Goal: Task Accomplishment & Management: Manage account settings

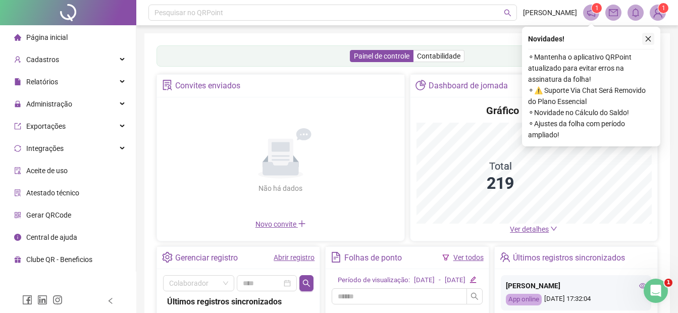
click at [648, 38] on icon "close" at bounding box center [648, 38] width 7 height 7
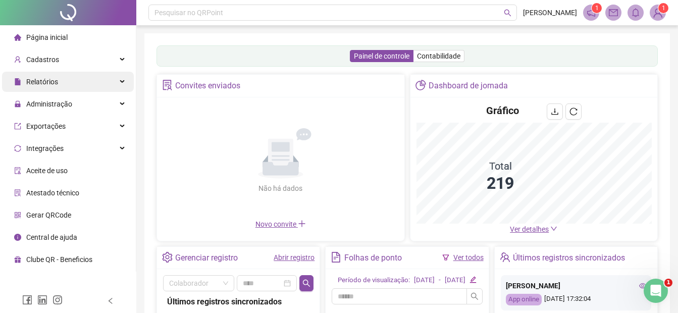
click at [42, 84] on span "Relatórios" at bounding box center [42, 82] width 32 height 8
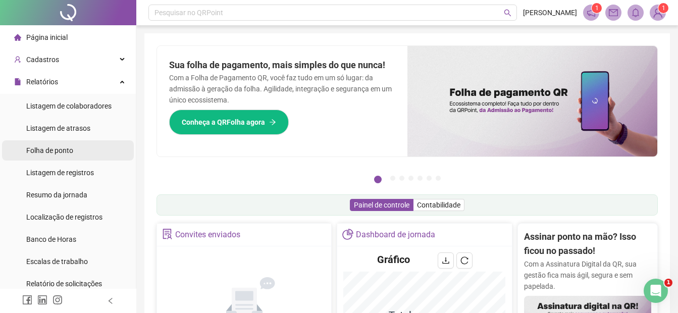
click at [53, 153] on span "Folha de ponto" at bounding box center [49, 151] width 47 height 8
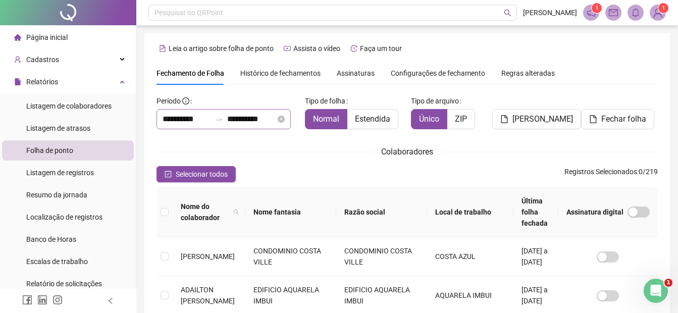
scroll to position [51, 0]
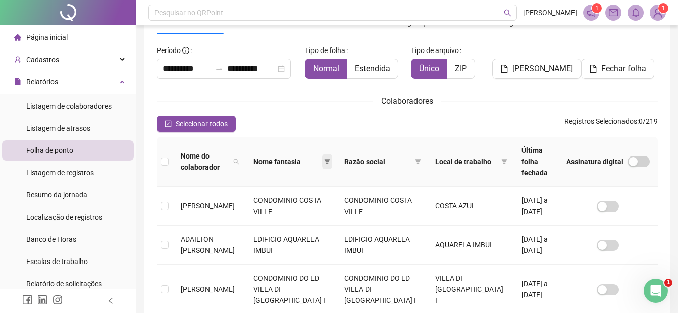
click at [329, 159] on icon "filter" at bounding box center [327, 161] width 6 height 5
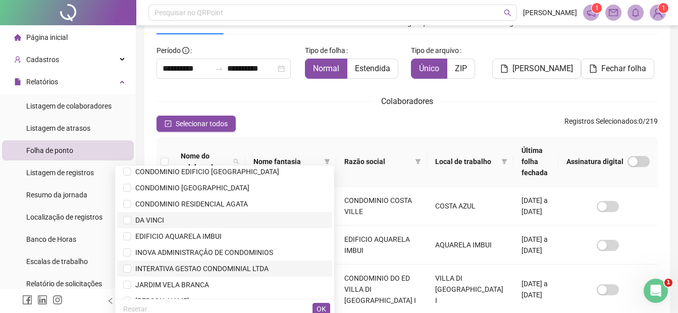
scroll to position [152, 0]
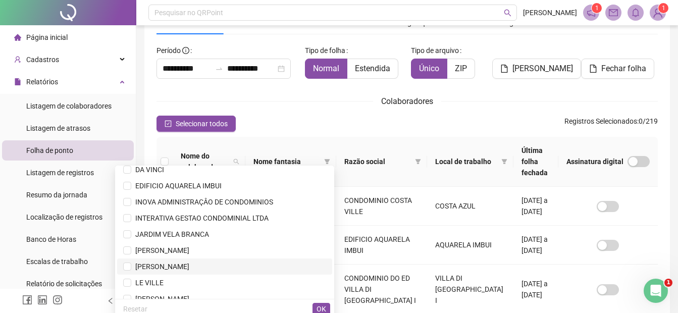
click at [189, 266] on span "[PERSON_NAME]" at bounding box center [160, 267] width 58 height 8
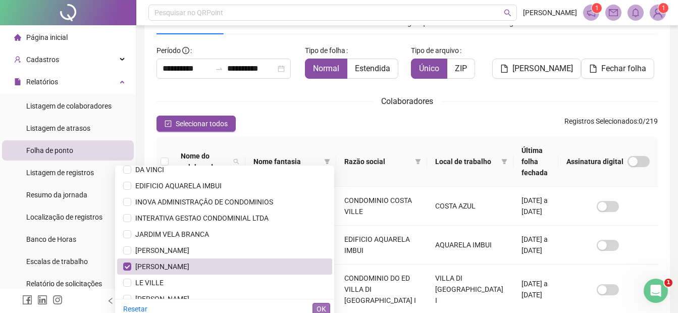
click at [318, 309] on span "OK" at bounding box center [322, 309] width 10 height 11
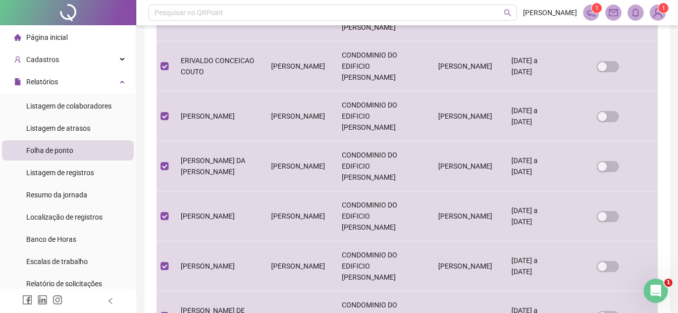
scroll to position [390, 0]
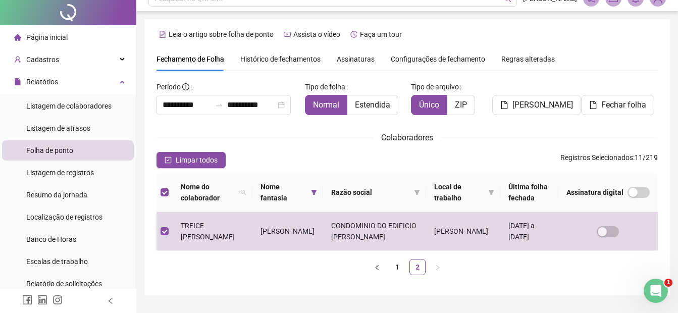
scroll to position [0, 0]
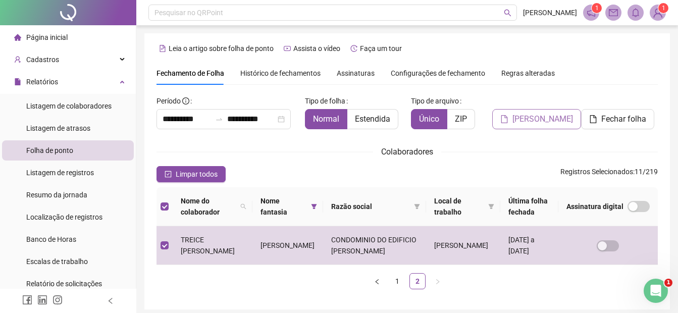
click at [532, 122] on span "[PERSON_NAME]" at bounding box center [543, 119] width 61 height 12
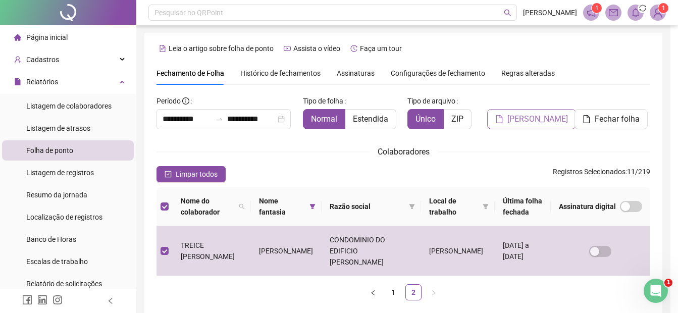
scroll to position [40, 0]
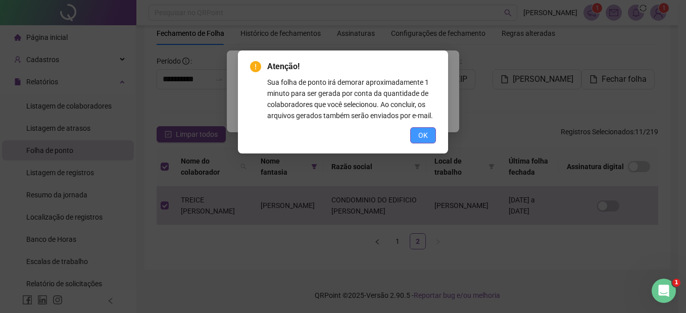
click at [420, 136] on span "OK" at bounding box center [423, 135] width 10 height 11
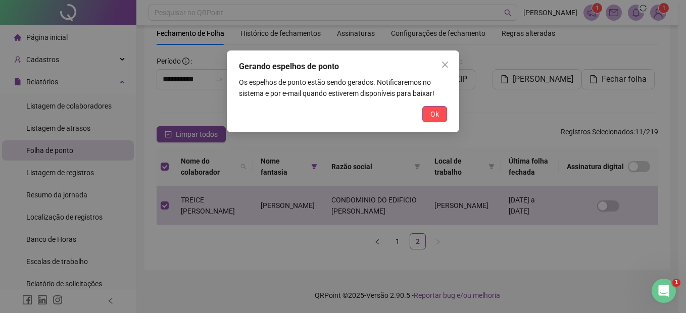
click at [431, 115] on button "Ok" at bounding box center [434, 114] width 25 height 16
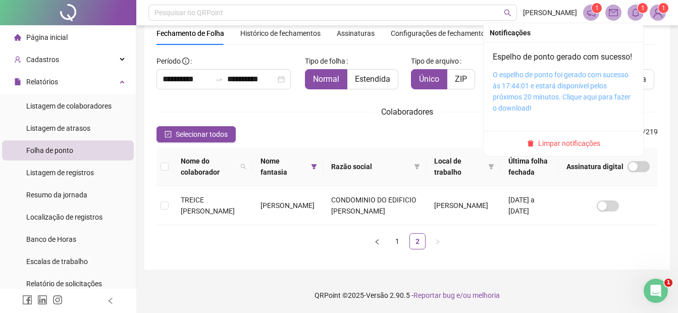
click at [528, 99] on link "O espelho de ponto foi gerado com sucesso às 17:44:01 e estará disponível pelos…" at bounding box center [562, 91] width 138 height 41
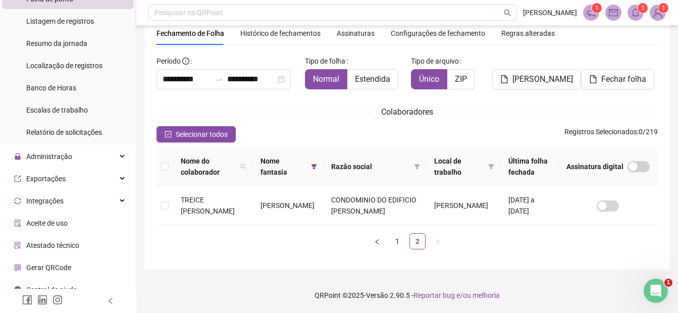
scroll to position [101, 0]
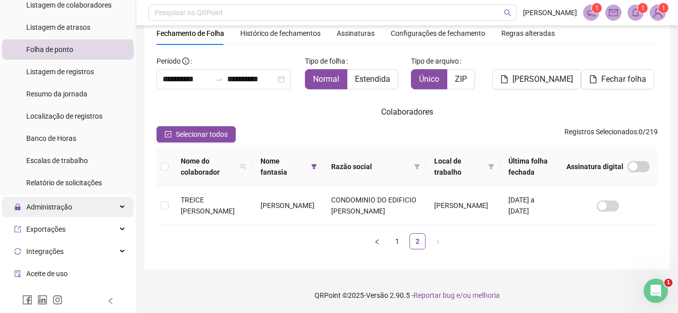
click at [52, 209] on span "Administração" at bounding box center [49, 207] width 46 height 8
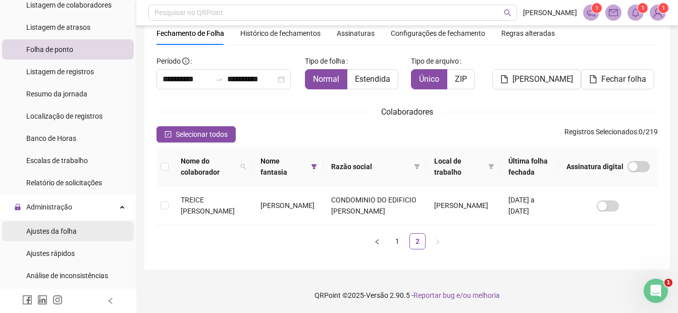
click at [59, 231] on span "Ajustes da folha" at bounding box center [51, 231] width 51 height 8
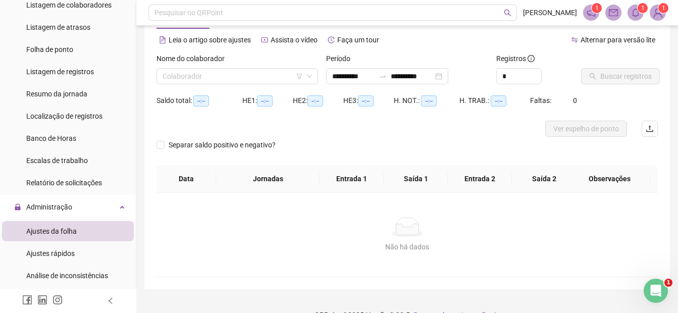
type input "**********"
click at [250, 70] on input "search" at bounding box center [233, 76] width 140 height 15
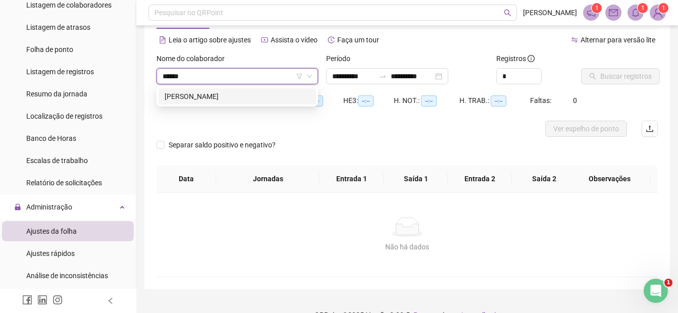
type input "*******"
click at [250, 93] on div "[PERSON_NAME]" at bounding box center [237, 96] width 145 height 11
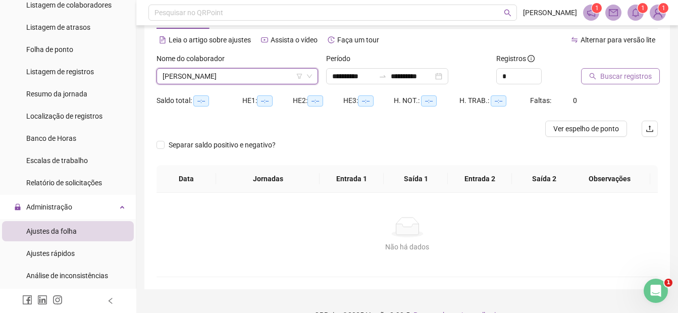
click at [615, 77] on span "Buscar registros" at bounding box center [627, 76] width 52 height 11
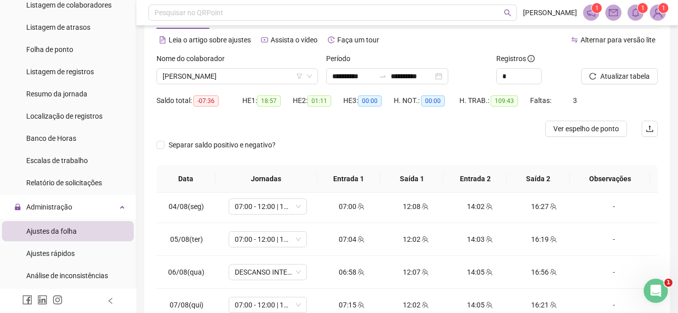
scroll to position [51, 0]
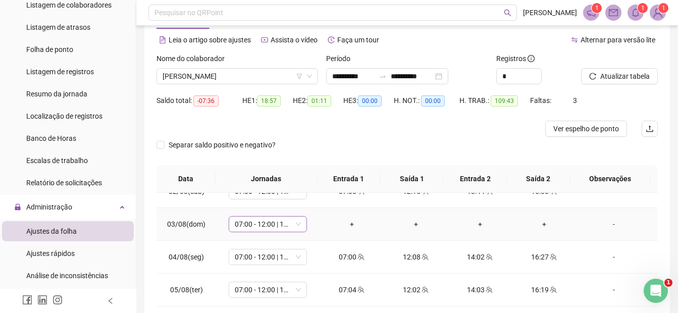
click at [274, 224] on span "07:00 - 12:00 | 14:00 - 16:20" at bounding box center [268, 224] width 66 height 15
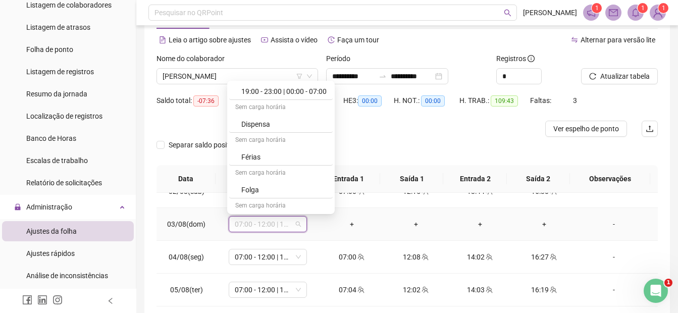
scroll to position [1381, 0]
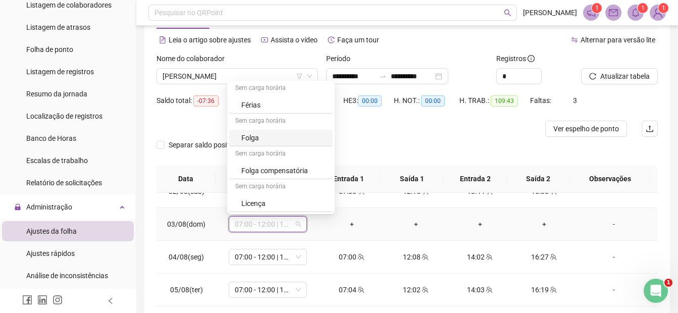
click at [269, 130] on div "Folga" at bounding box center [281, 138] width 104 height 17
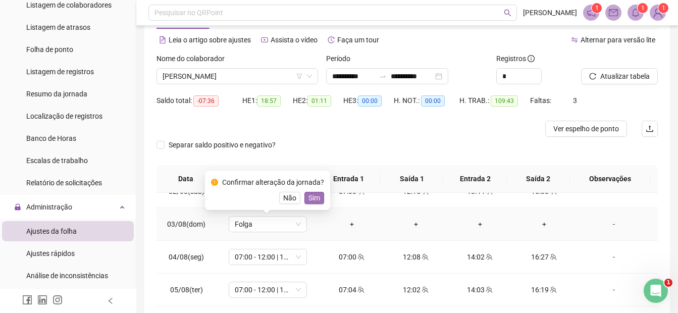
click at [309, 199] on span "Sim" at bounding box center [315, 197] width 12 height 11
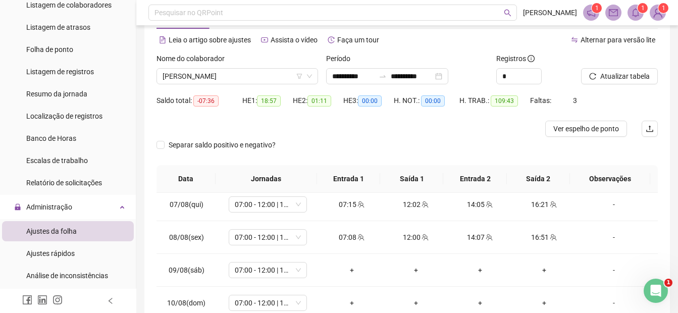
scroll to position [253, 0]
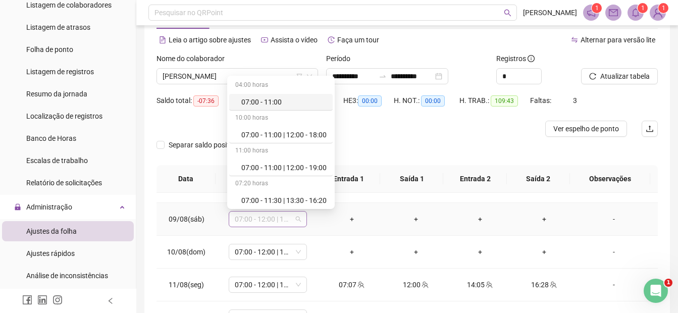
click at [281, 219] on span "07:00 - 12:00 | 14:00 - 16:20" at bounding box center [268, 219] width 66 height 15
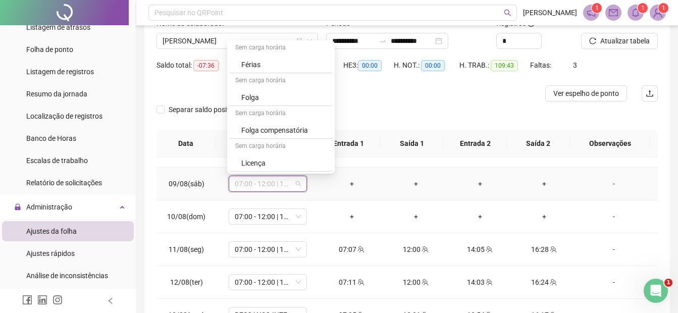
scroll to position [90, 0]
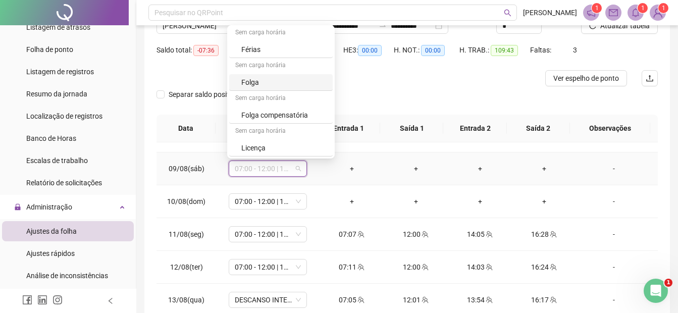
click at [264, 82] on div "Folga" at bounding box center [283, 82] width 85 height 11
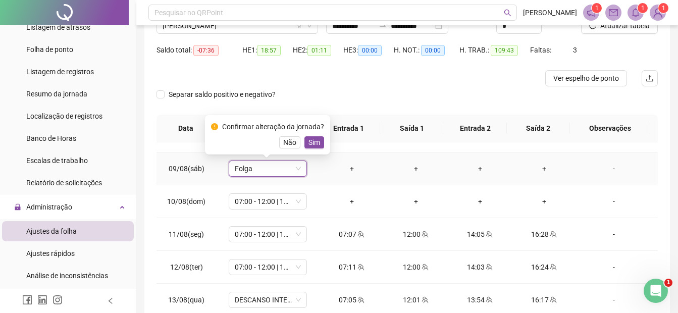
click at [318, 138] on button "Sim" at bounding box center [315, 142] width 20 height 12
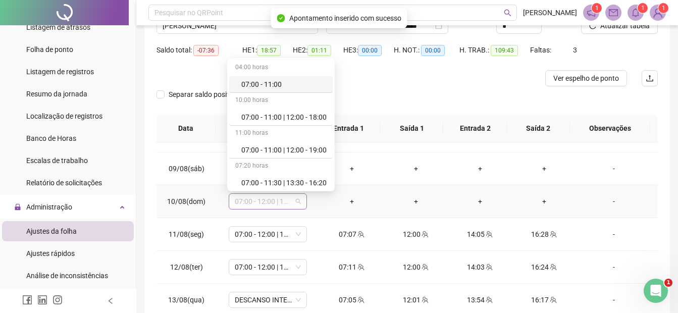
click at [297, 206] on span "07:00 - 12:00 | 14:00 - 16:20" at bounding box center [268, 201] width 66 height 15
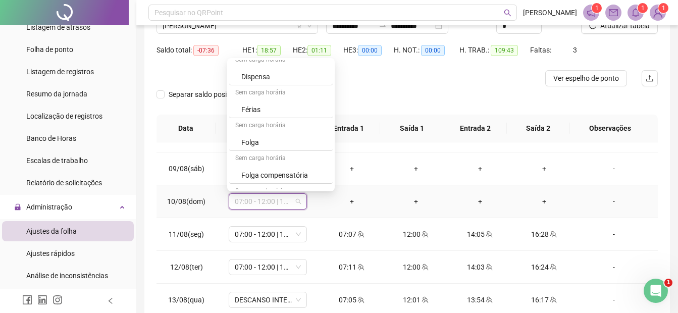
scroll to position [1331, 0]
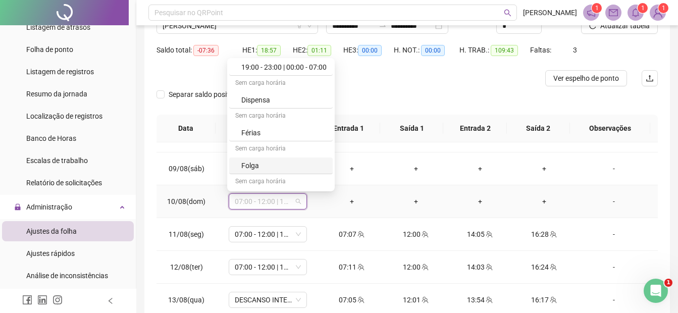
click at [276, 159] on div "Folga" at bounding box center [281, 166] width 104 height 17
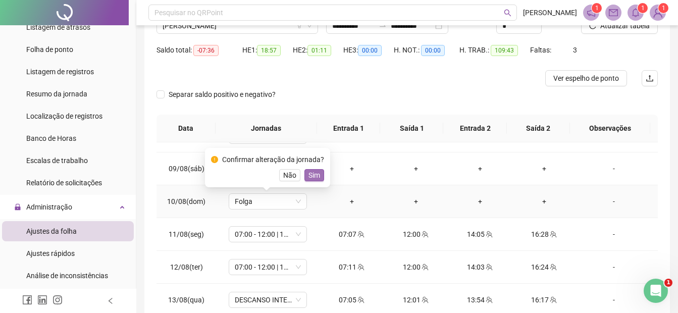
click at [317, 174] on span "Sim" at bounding box center [315, 175] width 12 height 11
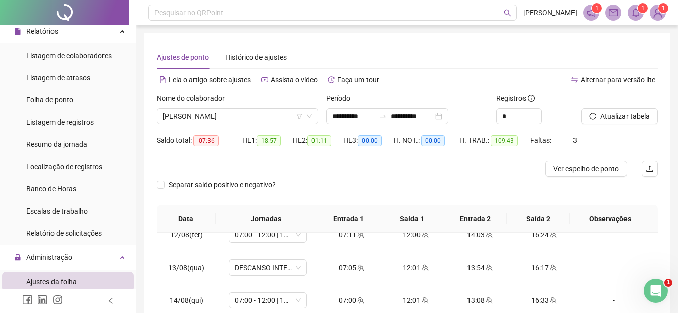
scroll to position [0, 0]
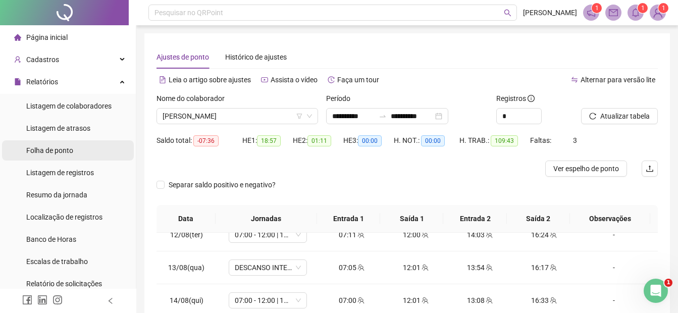
click at [64, 149] on span "Folha de ponto" at bounding box center [49, 151] width 47 height 8
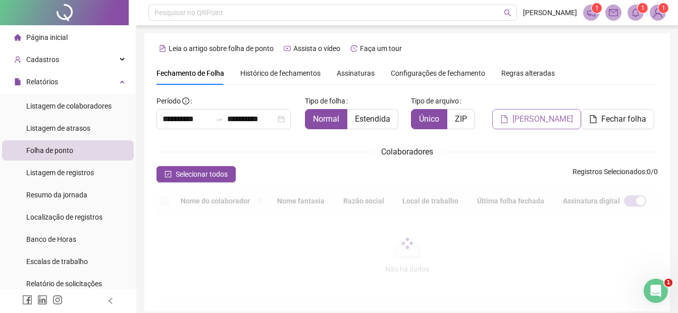
scroll to position [51, 0]
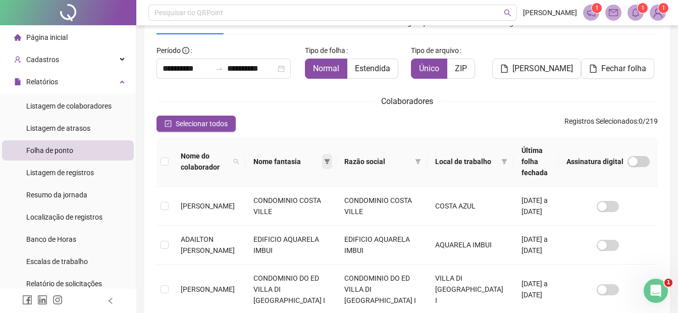
click at [330, 159] on icon "filter" at bounding box center [327, 161] width 6 height 5
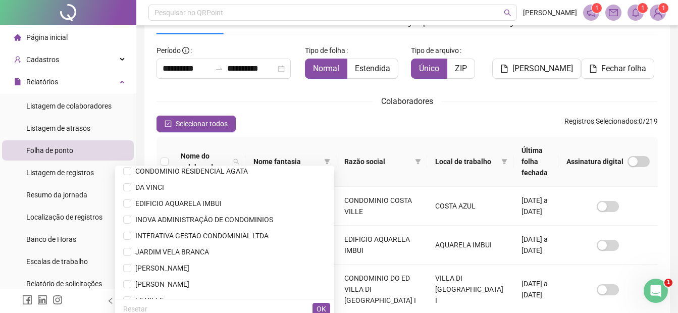
scroll to position [152, 0]
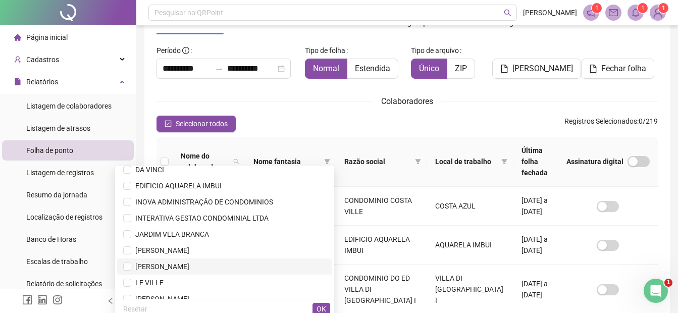
click at [211, 264] on span "[PERSON_NAME]" at bounding box center [224, 266] width 203 height 11
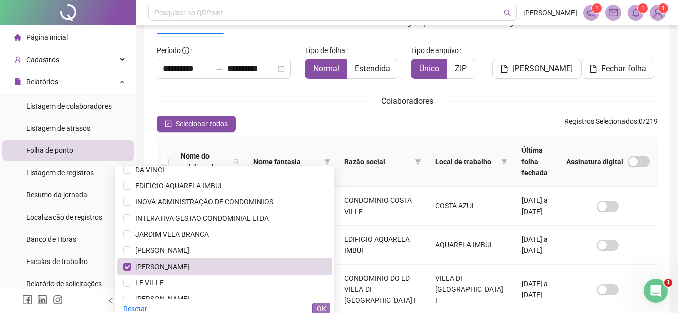
click at [321, 306] on span "OK" at bounding box center [322, 309] width 10 height 11
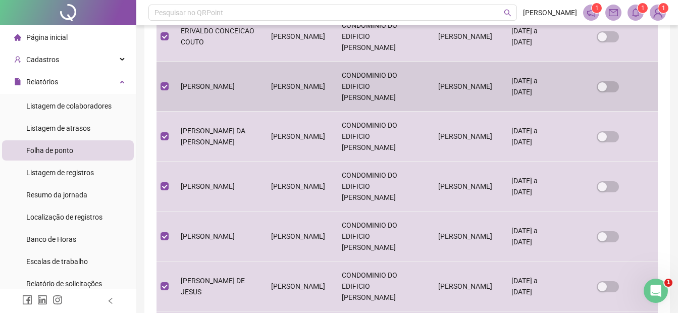
scroll to position [390, 0]
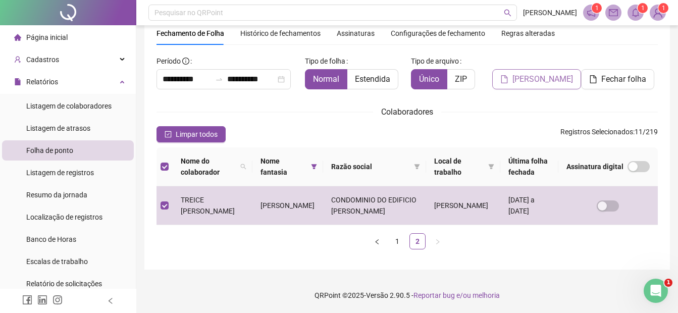
click at [527, 79] on span "[PERSON_NAME]" at bounding box center [543, 79] width 61 height 12
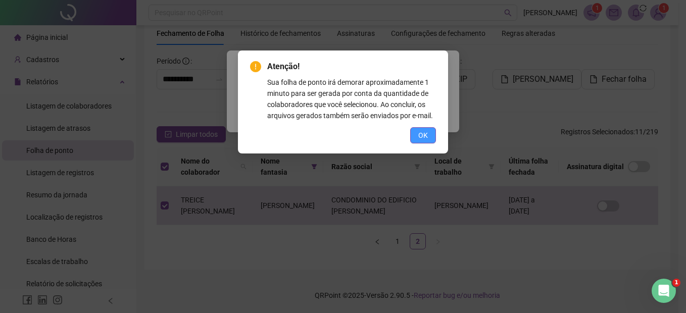
click at [431, 134] on button "OK" at bounding box center [423, 135] width 26 height 16
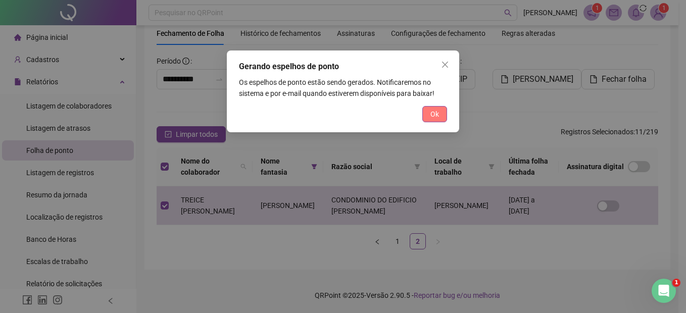
click at [435, 110] on span "Ok" at bounding box center [434, 114] width 9 height 11
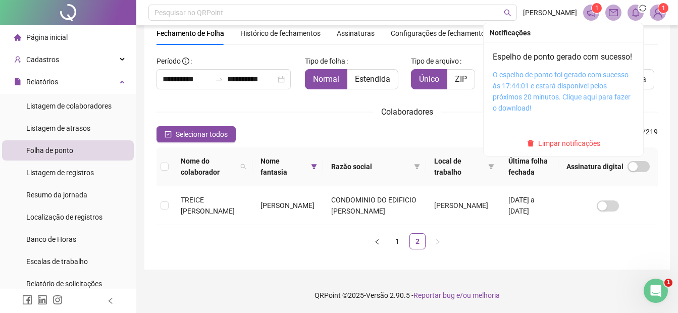
click at [550, 95] on link "O espelho de ponto foi gerado com sucesso às 17:44:01 e estará disponível pelos…" at bounding box center [562, 91] width 138 height 41
